Goal: Information Seeking & Learning: Learn about a topic

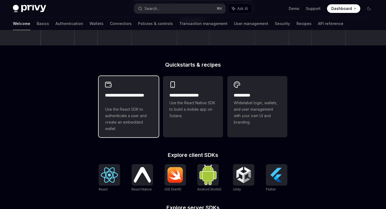
scroll to position [210, 0]
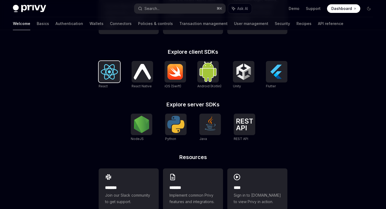
click at [110, 79] on img at bounding box center [109, 71] width 17 height 15
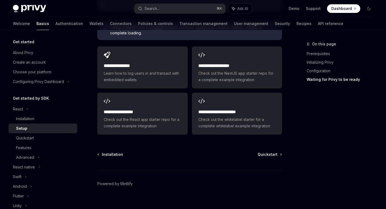
scroll to position [1, 0]
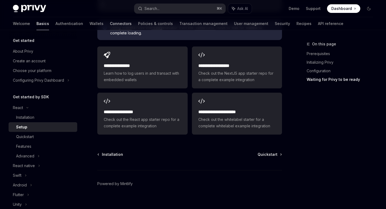
click at [110, 23] on link "Connectors" at bounding box center [121, 23] width 22 height 13
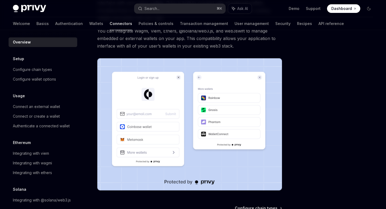
scroll to position [129, 0]
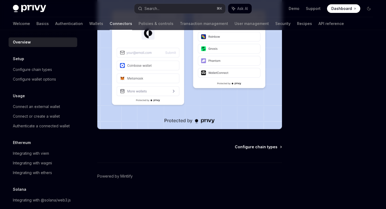
click at [252, 148] on span "Configure chain types" at bounding box center [256, 146] width 43 height 5
type textarea "*"
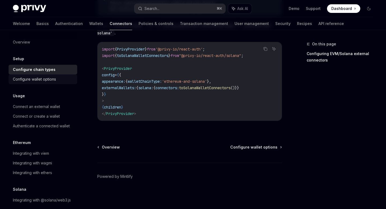
scroll to position [8, 0]
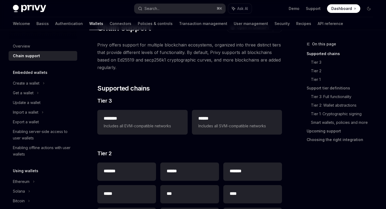
scroll to position [87, 0]
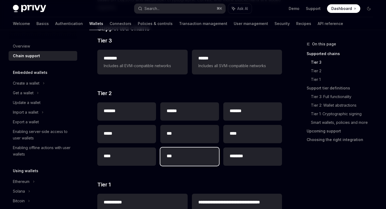
click at [169, 151] on div "***" at bounding box center [189, 156] width 59 height 18
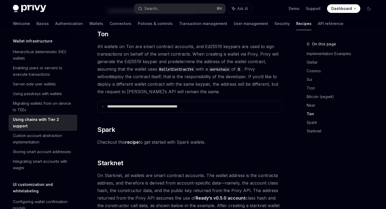
scroll to position [589, 0]
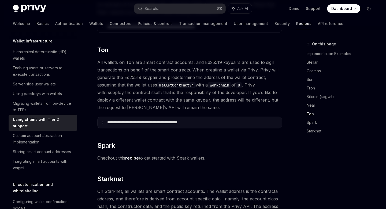
click at [157, 120] on p "**********" at bounding box center [155, 122] width 96 height 5
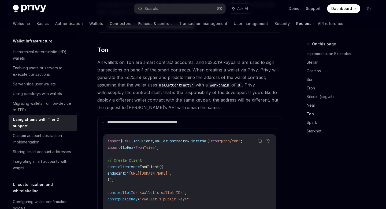
click at [173, 82] on code "WalletContractV4" at bounding box center [176, 85] width 39 height 6
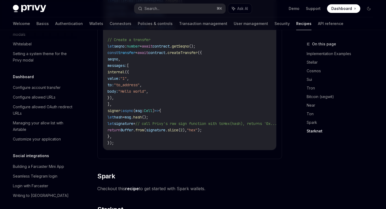
scroll to position [318, 0]
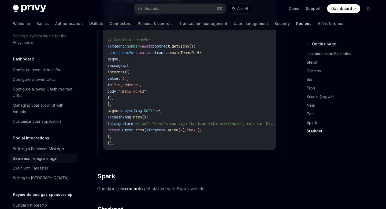
click at [38, 155] on div "Seamless Telegram login" at bounding box center [35, 158] width 45 height 6
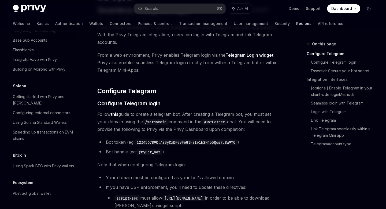
scroll to position [755, 0]
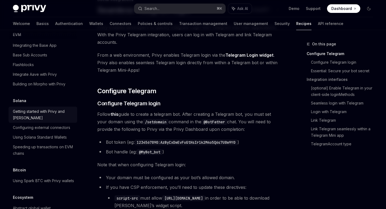
click at [25, 108] on div "Getting started with Privy and Solana" at bounding box center [43, 114] width 61 height 13
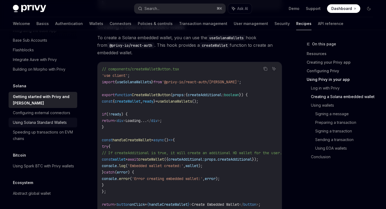
scroll to position [735, 0]
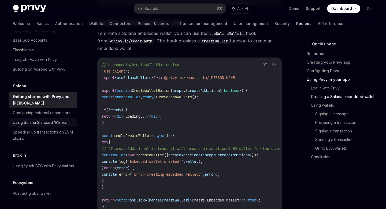
click at [46, 129] on div "Speeding up transactions on EVM chains" at bounding box center [43, 135] width 61 height 13
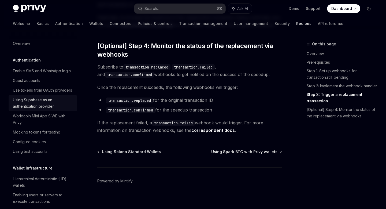
scroll to position [645, 0]
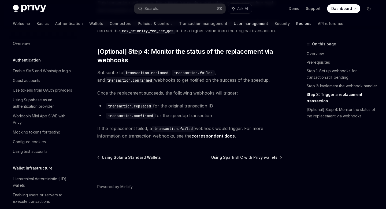
click at [234, 22] on link "User management" at bounding box center [251, 23] width 34 height 13
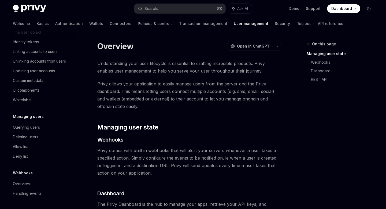
scroll to position [52, 0]
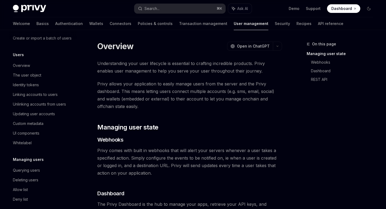
click at [59, 25] on div "Welcome Basics Authentication Wallets Connectors Policies & controls Transactio…" at bounding box center [178, 23] width 331 height 13
click at [55, 25] on link "Authentication" at bounding box center [69, 23] width 28 height 13
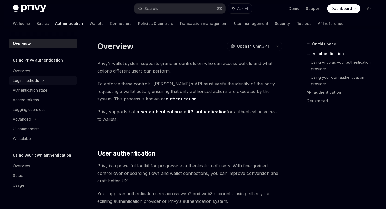
click at [39, 81] on div "Login methods" at bounding box center [43, 81] width 69 height 10
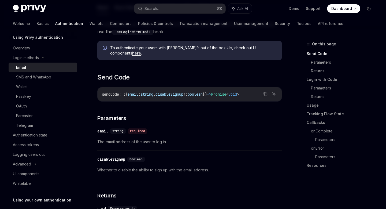
scroll to position [115, 0]
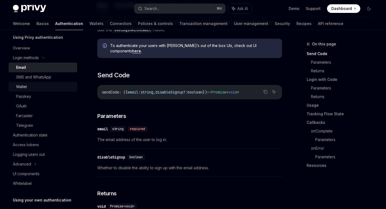
click at [28, 89] on div "Wallet" at bounding box center [45, 86] width 58 height 6
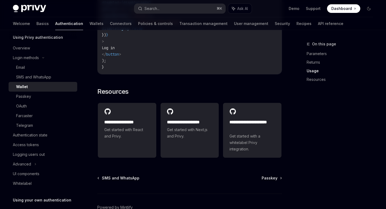
scroll to position [473, 0]
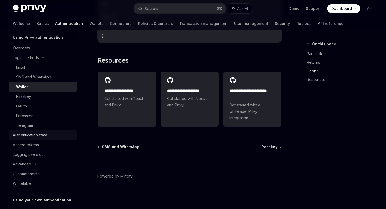
click at [30, 133] on div "Authentication state" at bounding box center [30, 135] width 35 height 6
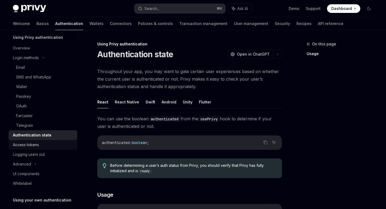
click at [30, 143] on div "Access tokens" at bounding box center [26, 144] width 26 height 6
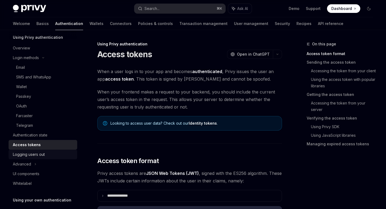
click at [31, 154] on div "Logging users out" at bounding box center [29, 154] width 32 height 6
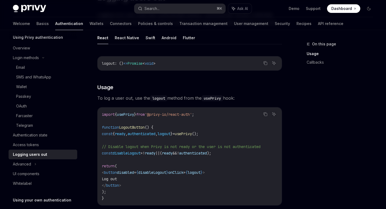
scroll to position [86, 0]
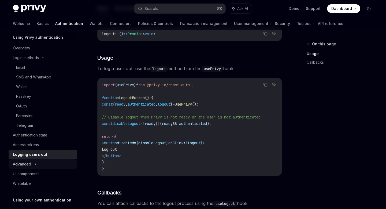
click at [34, 167] on div "Advanced" at bounding box center [43, 164] width 69 height 10
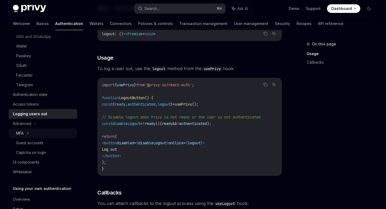
click at [18, 131] on div "MFA" at bounding box center [20, 133] width 8 height 6
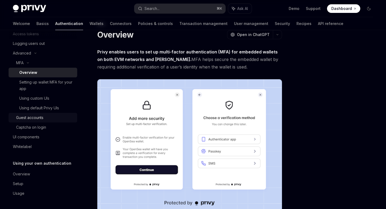
scroll to position [24, 0]
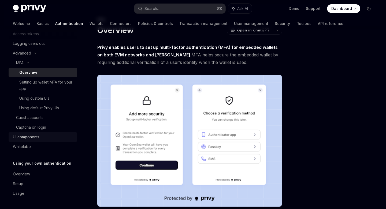
click at [33, 140] on link "UI components" at bounding box center [43, 137] width 69 height 10
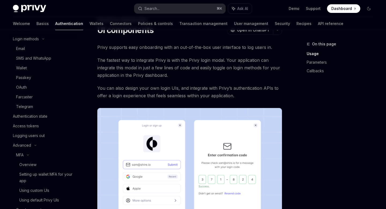
scroll to position [17, 0]
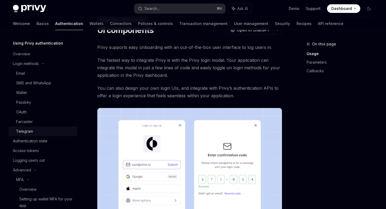
click at [31, 128] on div "Telegram" at bounding box center [24, 131] width 17 height 6
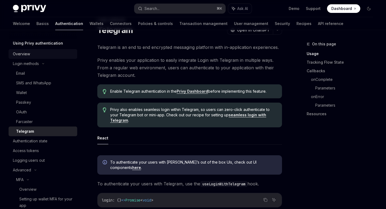
click at [28, 52] on div "Overview" at bounding box center [21, 54] width 17 height 6
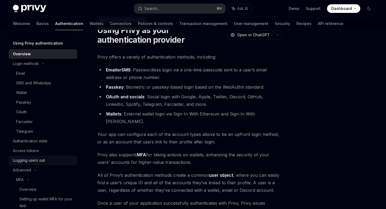
click at [32, 155] on link "Logging users out" at bounding box center [43, 160] width 69 height 10
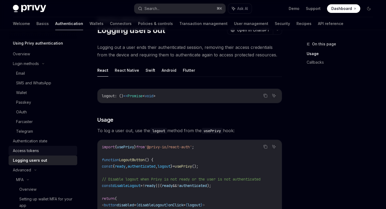
click at [30, 151] on div "Access tokens" at bounding box center [26, 150] width 26 height 6
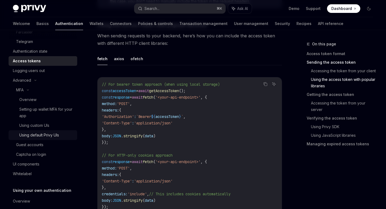
scroll to position [134, 0]
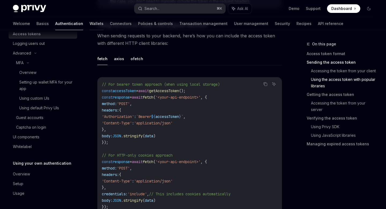
click at [90, 23] on link "Wallets" at bounding box center [97, 23] width 14 height 13
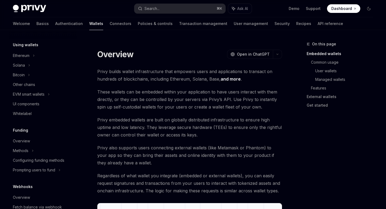
scroll to position [121, 0]
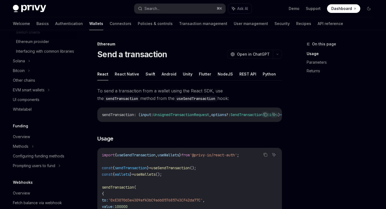
scroll to position [216, 0]
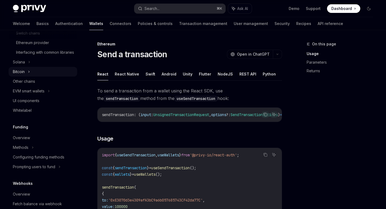
click at [25, 76] on div "Bitcoin" at bounding box center [43, 72] width 69 height 10
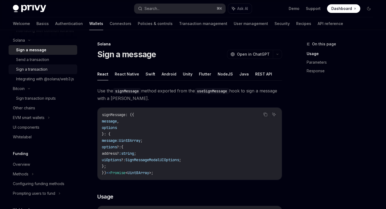
scroll to position [210, 0]
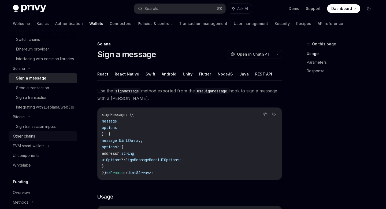
click at [25, 139] on div "Other chains" at bounding box center [24, 136] width 22 height 6
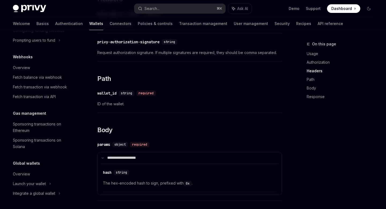
scroll to position [411, 0]
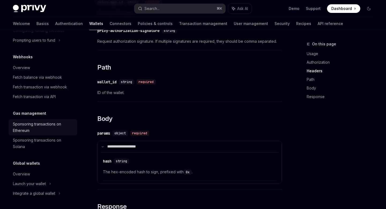
click at [31, 129] on div "Sponsoring transactions on Ethereum" at bounding box center [43, 127] width 61 height 13
type textarea "*"
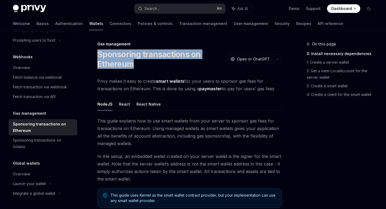
drag, startPoint x: 100, startPoint y: 53, endPoint x: 141, endPoint y: 59, distance: 41.9
click at [141, 59] on h1 "Sponsoring transactions on Ethereum" at bounding box center [161, 58] width 128 height 19
copy h1 "Sponsoring transactions on Ethereum"
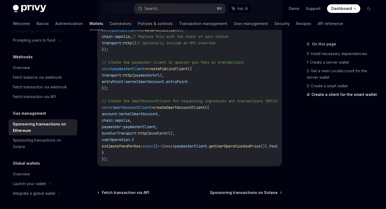
scroll to position [732, 0]
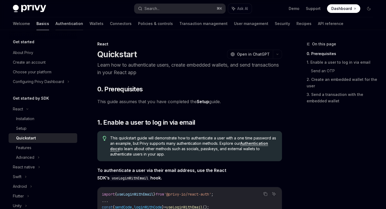
click at [56, 26] on link "Authentication" at bounding box center [70, 23] width 28 height 13
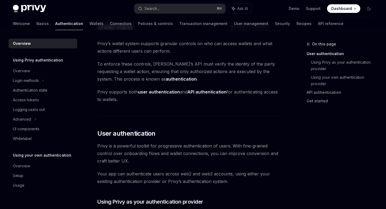
scroll to position [20, 0]
click at [90, 23] on link "Wallets" at bounding box center [97, 23] width 14 height 13
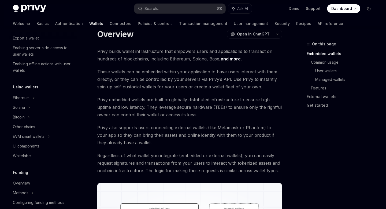
scroll to position [78, 0]
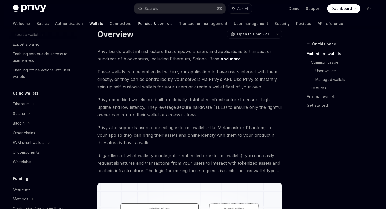
click at [138, 27] on link "Policies & controls" at bounding box center [155, 23] width 35 height 13
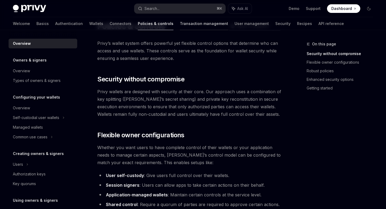
click at [180, 23] on link "Transaction management" at bounding box center [204, 23] width 48 height 13
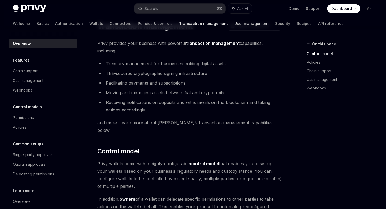
click at [235, 24] on link "User management" at bounding box center [252, 23] width 34 height 13
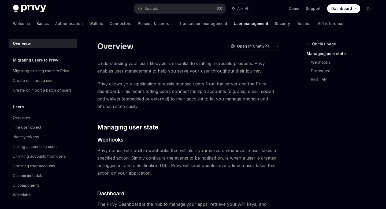
click at [36, 22] on link "Basics" at bounding box center [42, 23] width 12 height 13
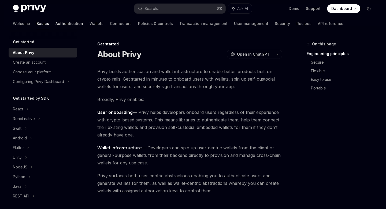
click at [56, 23] on link "Authentication" at bounding box center [70, 23] width 28 height 13
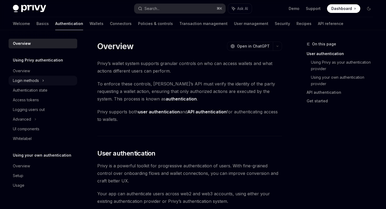
click at [42, 83] on div "Login methods" at bounding box center [43, 81] width 69 height 10
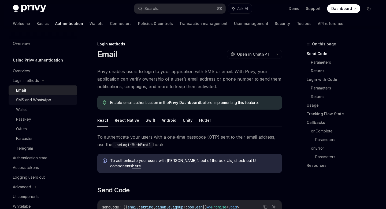
click at [39, 98] on div "SMS and WhatsApp" at bounding box center [33, 100] width 35 height 6
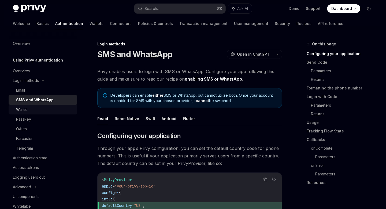
click at [33, 109] on div "Wallet" at bounding box center [45, 109] width 58 height 6
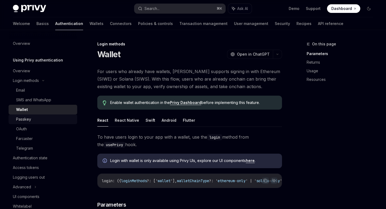
click at [32, 121] on div "Passkey" at bounding box center [45, 119] width 58 height 6
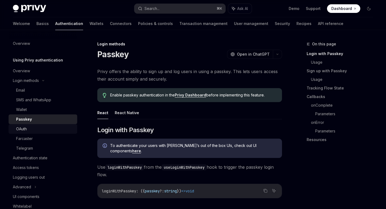
click at [31, 127] on div "OAuth" at bounding box center [45, 129] width 58 height 6
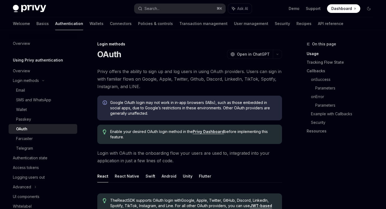
click at [31, 133] on link "OAuth" at bounding box center [43, 129] width 69 height 10
click at [31, 140] on div "Farcaster" at bounding box center [24, 138] width 17 height 6
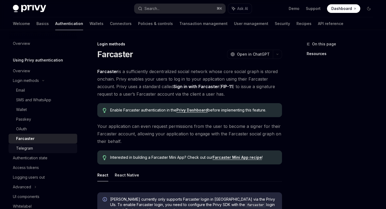
click at [31, 146] on div "Telegram" at bounding box center [24, 148] width 17 height 6
type textarea "*"
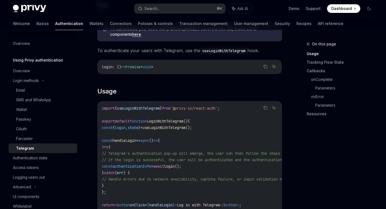
scroll to position [205, 0]
